Goal: Information Seeking & Learning: Find specific fact

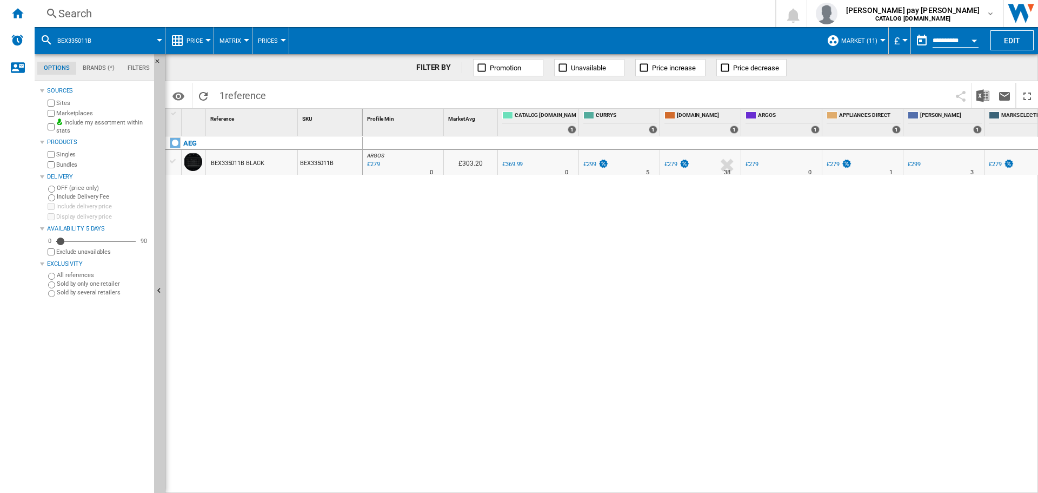
click at [207, 6] on div "Search" at bounding box center [402, 13] width 689 height 15
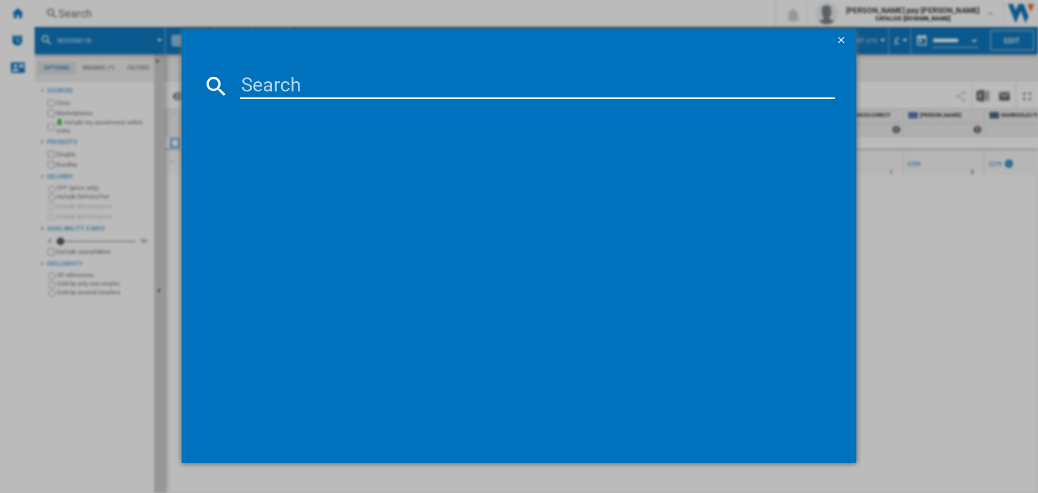
click at [278, 86] on input at bounding box center [537, 86] width 595 height 26
type input "BSX23101XM"
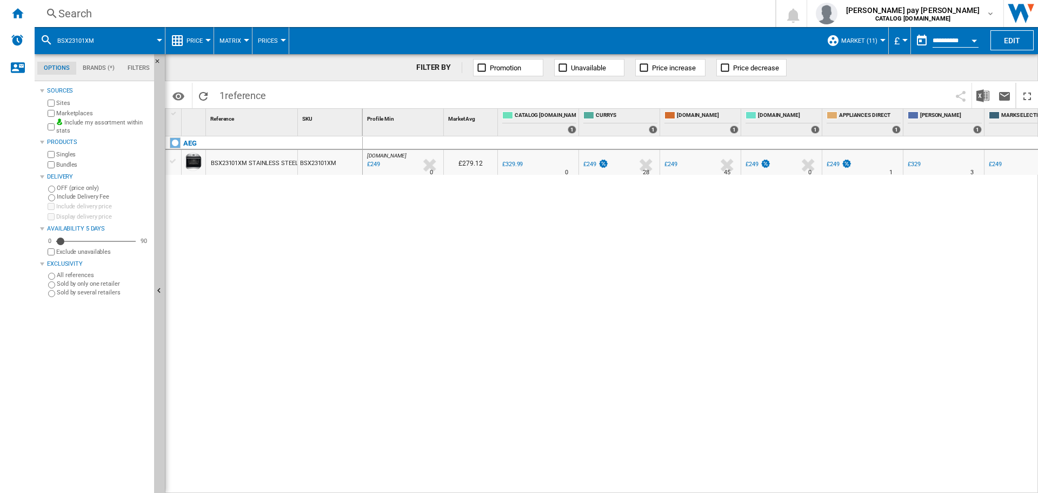
click at [238, 6] on div "Search" at bounding box center [402, 13] width 689 height 15
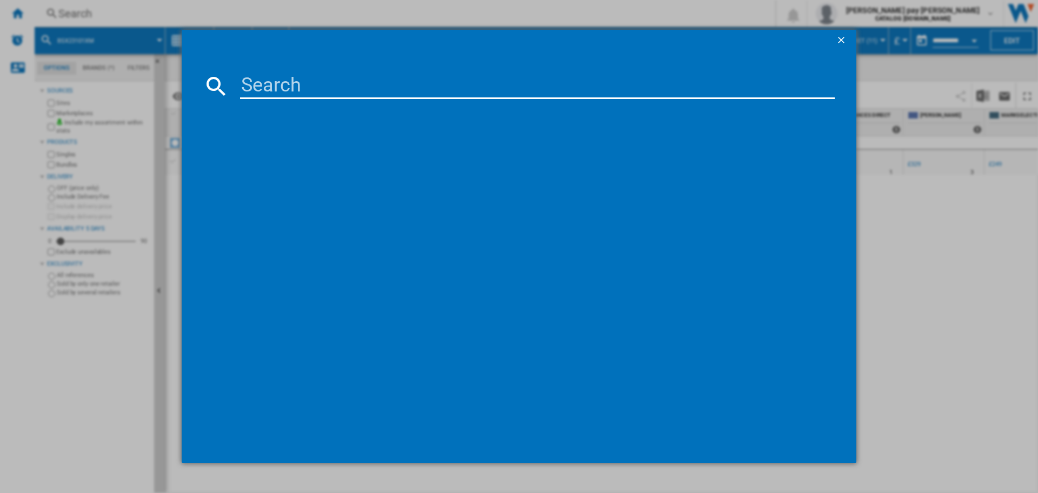
drag, startPoint x: 268, startPoint y: 68, endPoint x: 274, endPoint y: 82, distance: 15.3
click at [270, 76] on md-dialog-content at bounding box center [519, 257] width 675 height 412
click at [276, 85] on input at bounding box center [537, 86] width 595 height 26
click at [330, 89] on input at bounding box center [537, 86] width 595 height 26
paste input "DCE731110M"
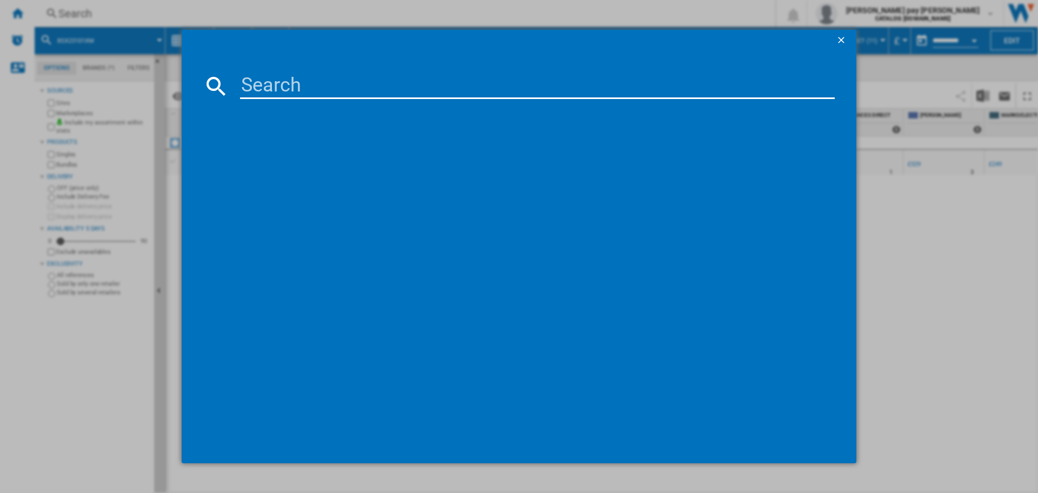
type input "DCE731110M"
